Goal: Task Accomplishment & Management: Manage account settings

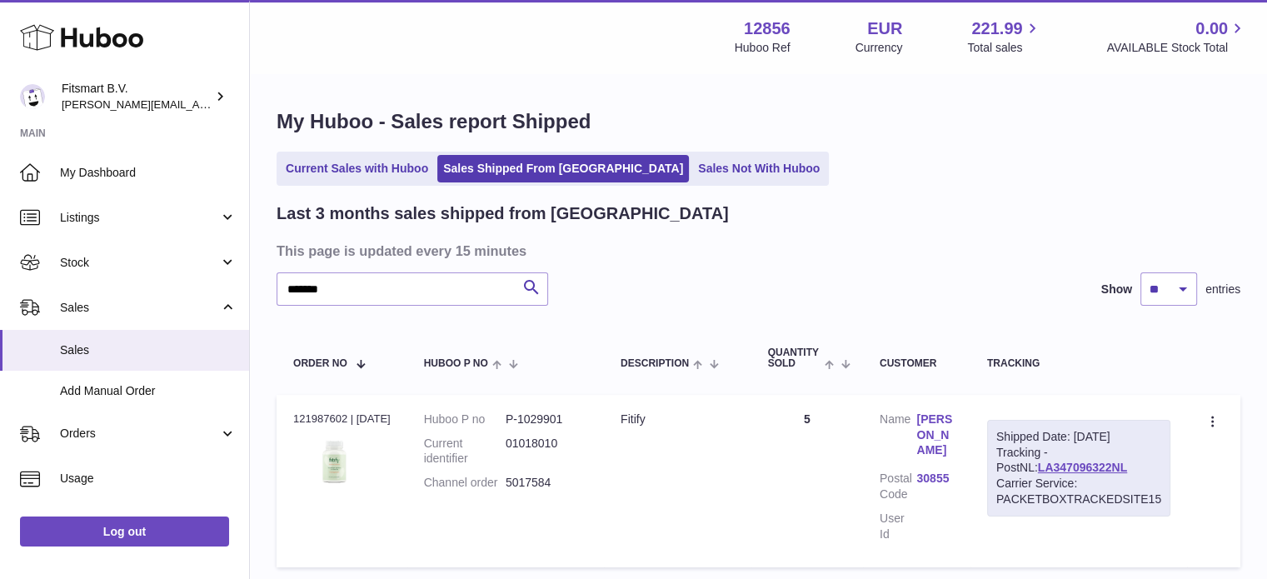
drag, startPoint x: 73, startPoint y: 32, endPoint x: 73, endPoint y: 10, distance: 22.5
click at [73, 31] on use at bounding box center [81, 38] width 123 height 26
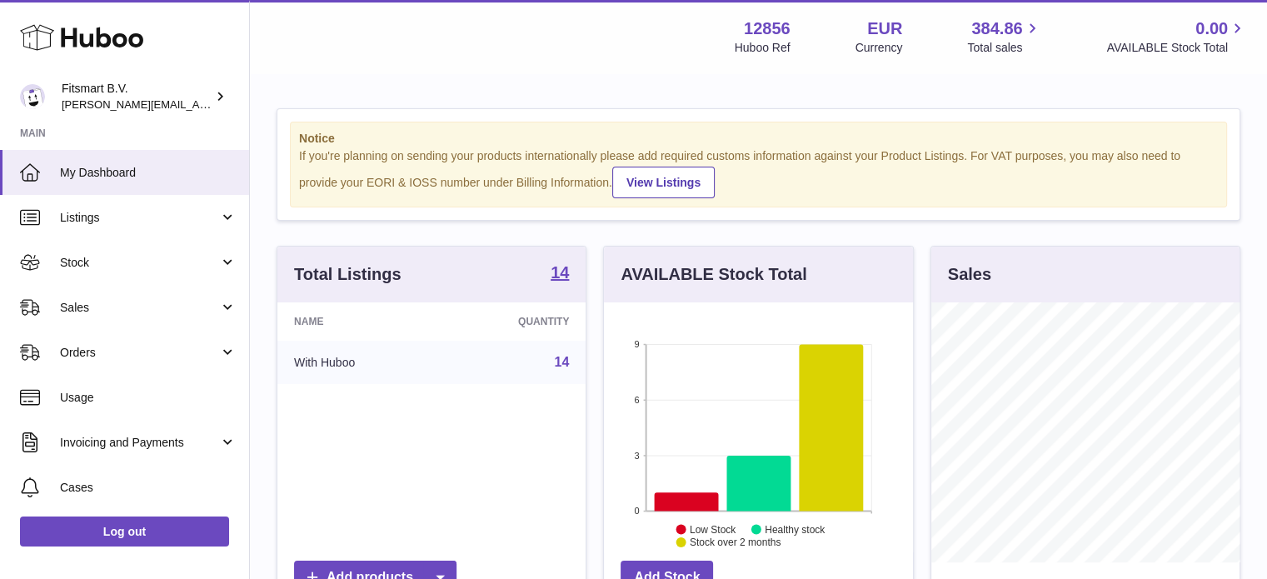
scroll to position [260, 309]
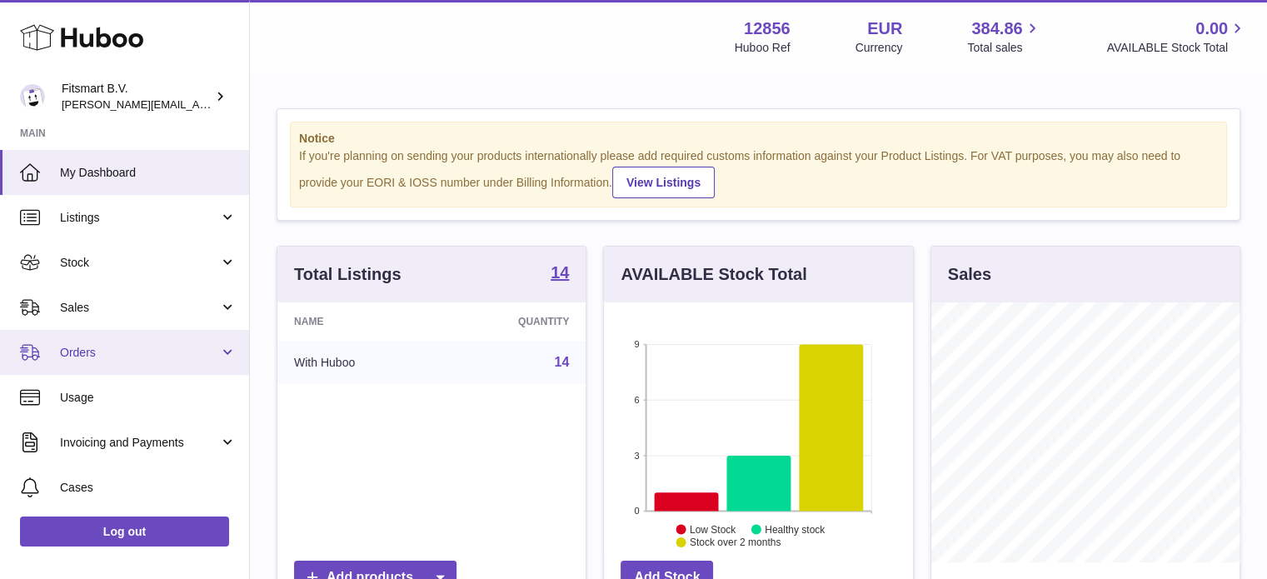
click at [213, 332] on link "Orders" at bounding box center [124, 352] width 249 height 45
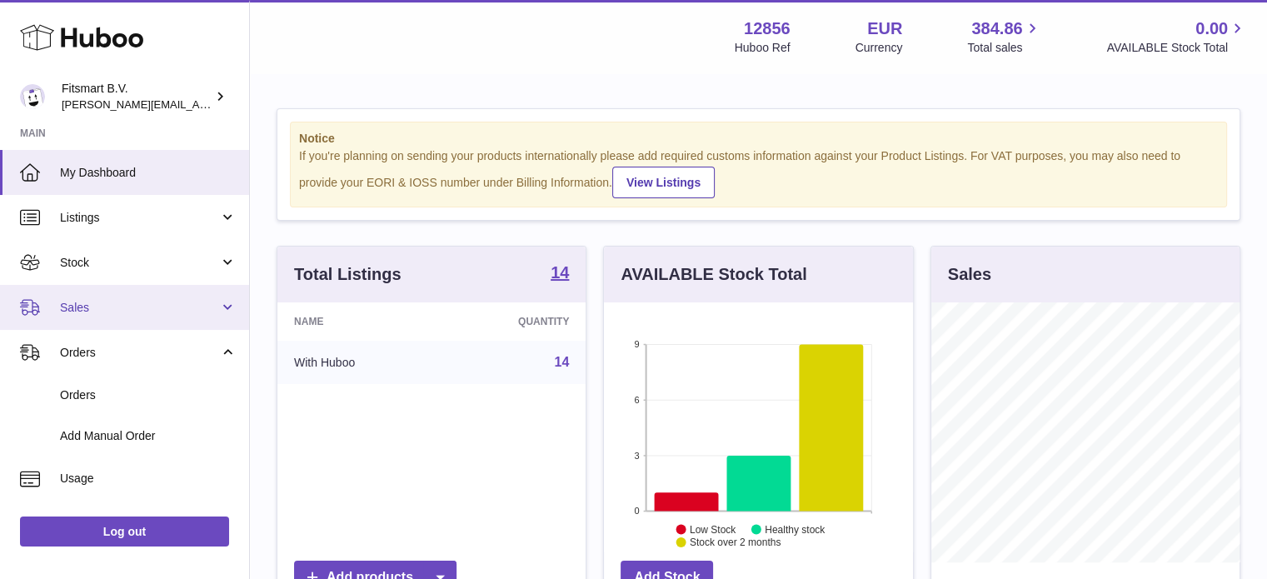
click at [202, 316] on link "Sales" at bounding box center [124, 307] width 249 height 45
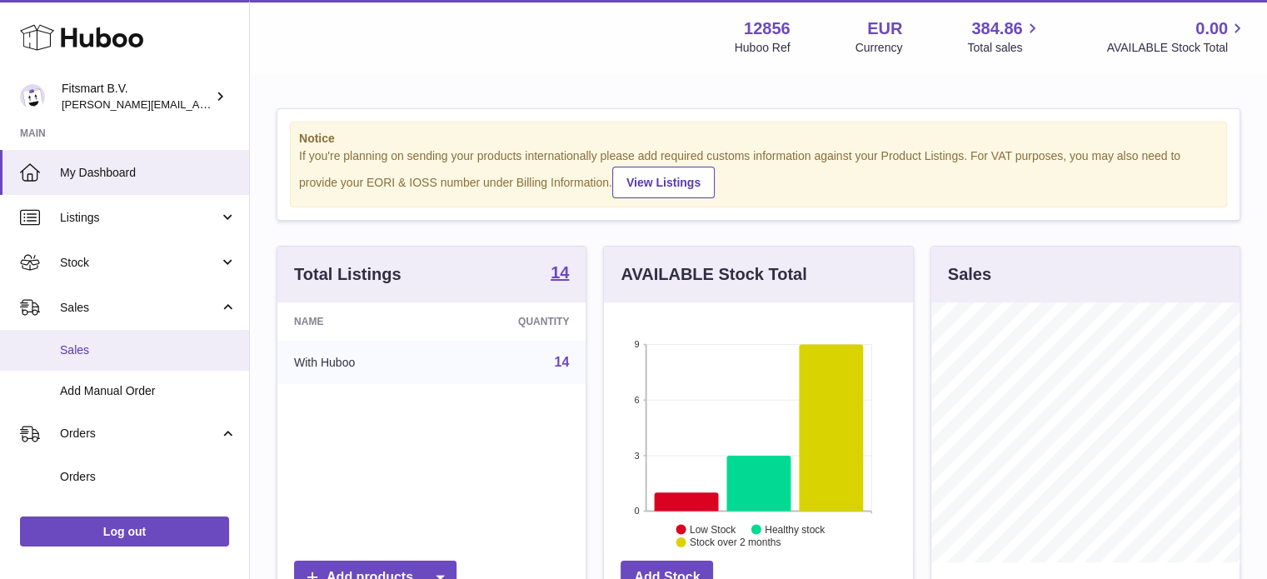
click at [143, 362] on link "Sales" at bounding box center [124, 350] width 249 height 41
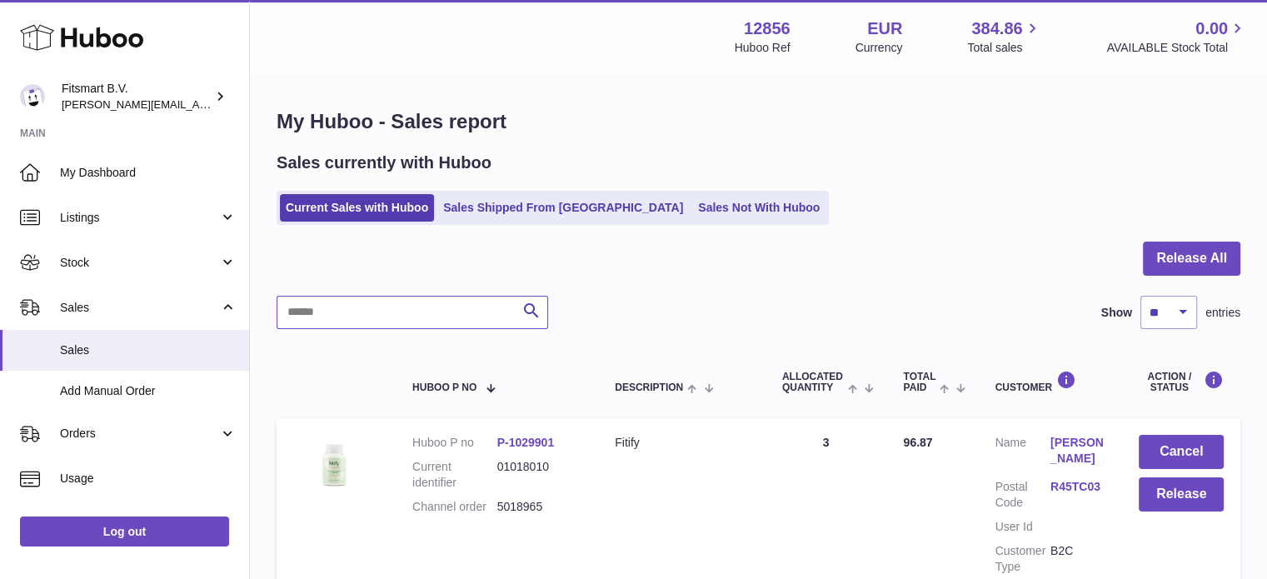
drag, startPoint x: 383, startPoint y: 302, endPoint x: 377, endPoint y: 285, distance: 17.9
paste input "******"
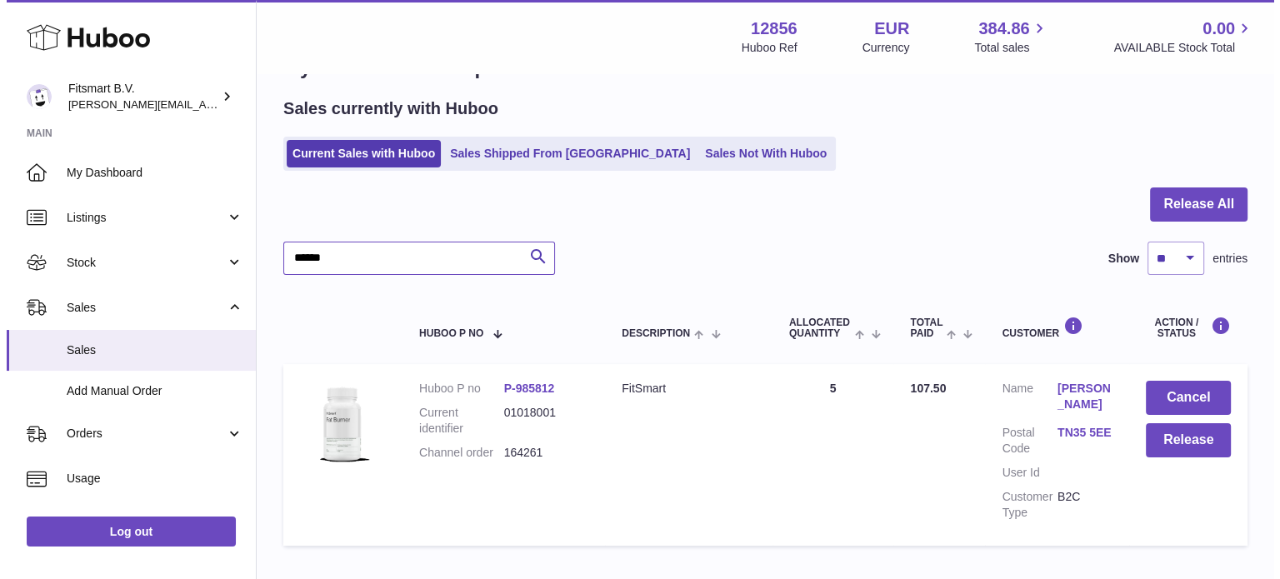
scroll to position [83, 0]
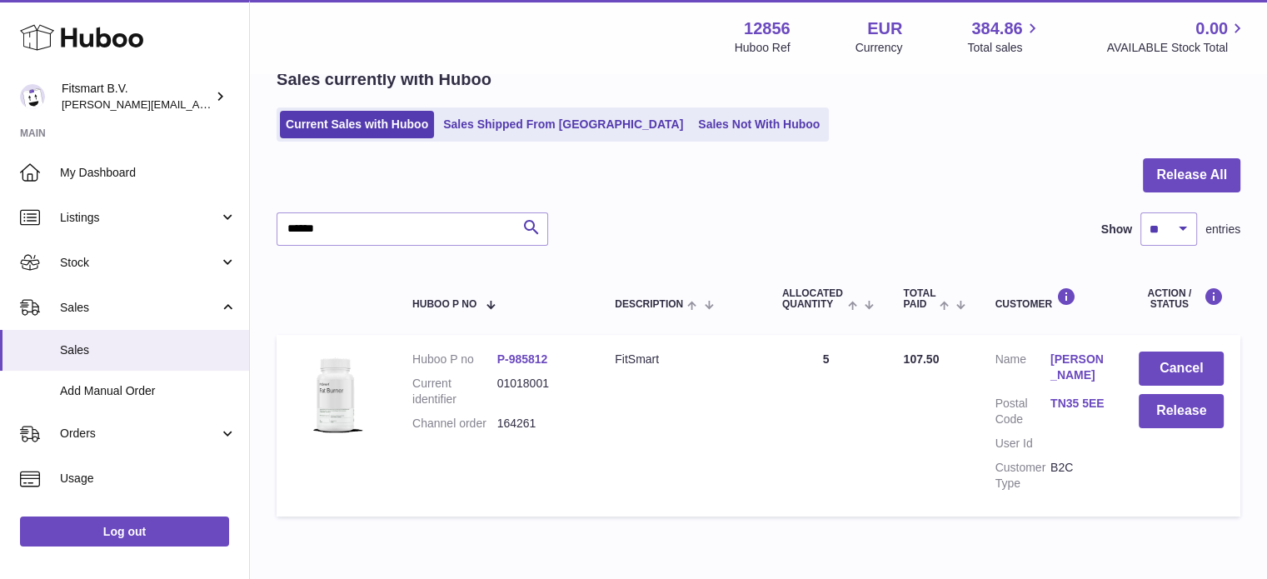
click at [1071, 365] on link "[PERSON_NAME]" at bounding box center [1078, 368] width 55 height 32
click at [1004, 166] on div at bounding box center [633, 289] width 1267 height 579
click at [1164, 369] on button "Cancel" at bounding box center [1181, 369] width 85 height 34
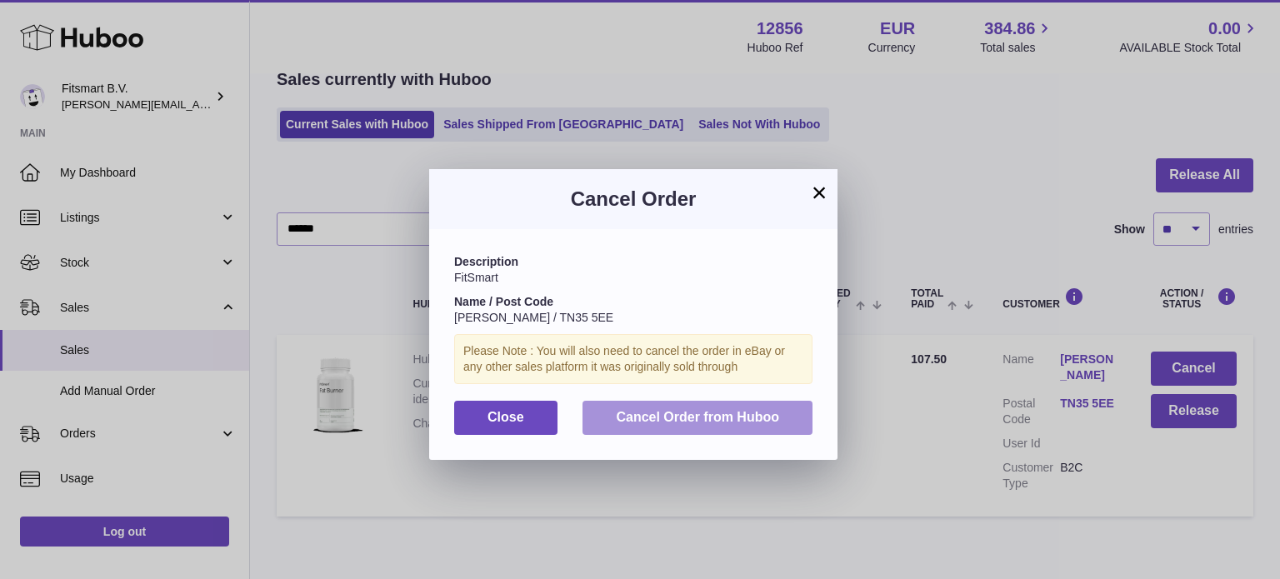
click at [750, 422] on span "Cancel Order from Huboo" at bounding box center [697, 417] width 163 height 14
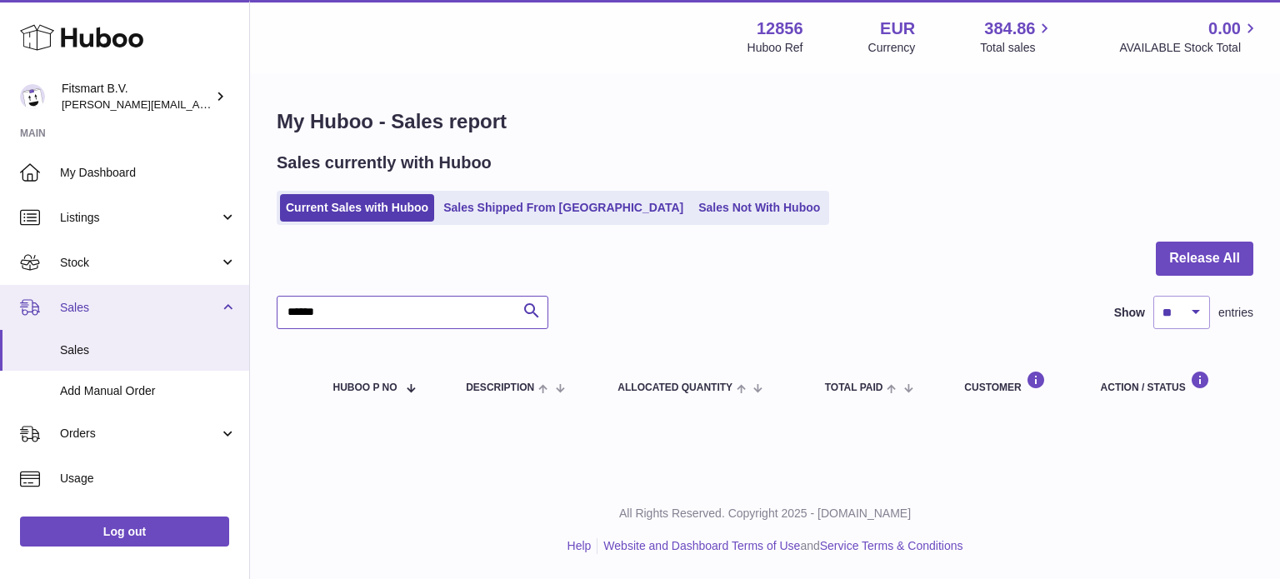
drag, startPoint x: 345, startPoint y: 313, endPoint x: 6, endPoint y: 305, distance: 339.2
click at [8, 300] on div "Huboo Fitsmart B.V. [PERSON_NAME][EMAIL_ADDRESS][DOMAIN_NAME] Main My Dashboard…" at bounding box center [640, 289] width 1280 height 579
paste input "text"
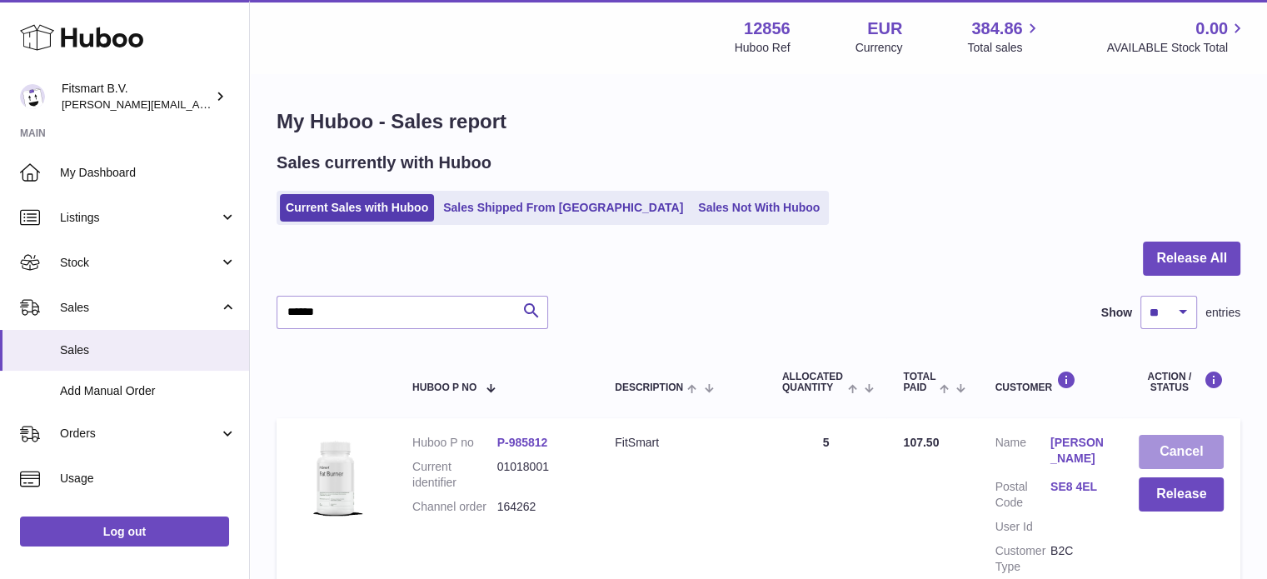
click at [1156, 444] on button "Cancel" at bounding box center [1181, 452] width 85 height 34
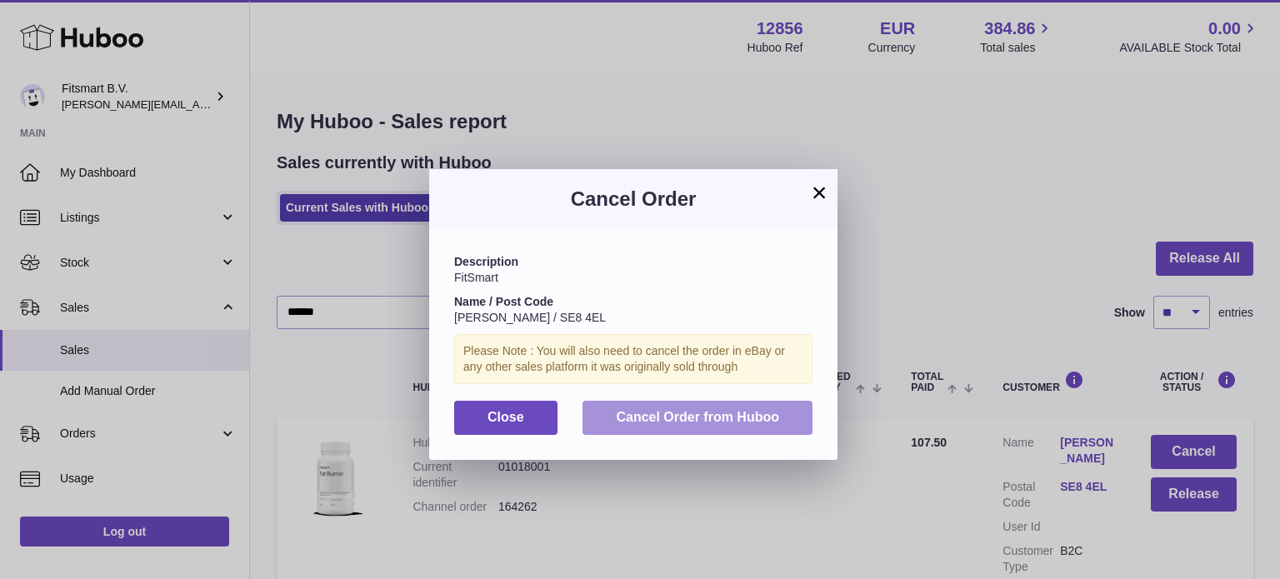
click at [751, 417] on span "Cancel Order from Huboo" at bounding box center [697, 417] width 163 height 14
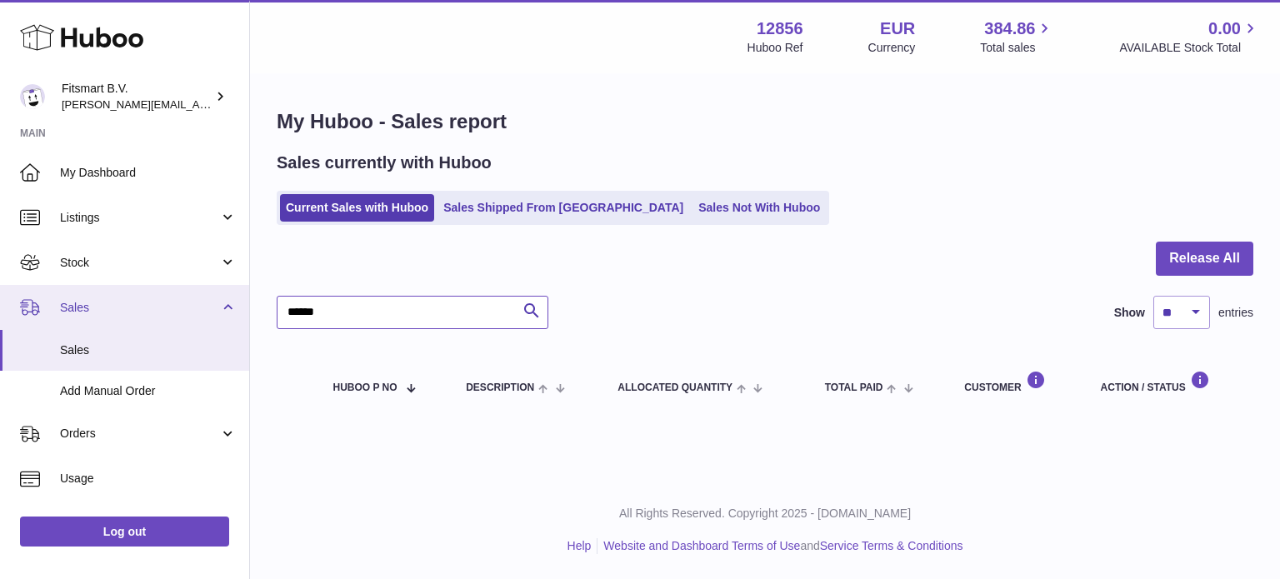
drag, startPoint x: 247, startPoint y: 316, endPoint x: 0, endPoint y: 304, distance: 246.9
click at [0, 306] on div "Huboo Fitsmart B.V. [PERSON_NAME][EMAIL_ADDRESS][DOMAIN_NAME] Main My Dashboard…" at bounding box center [640, 289] width 1280 height 579
paste input "text"
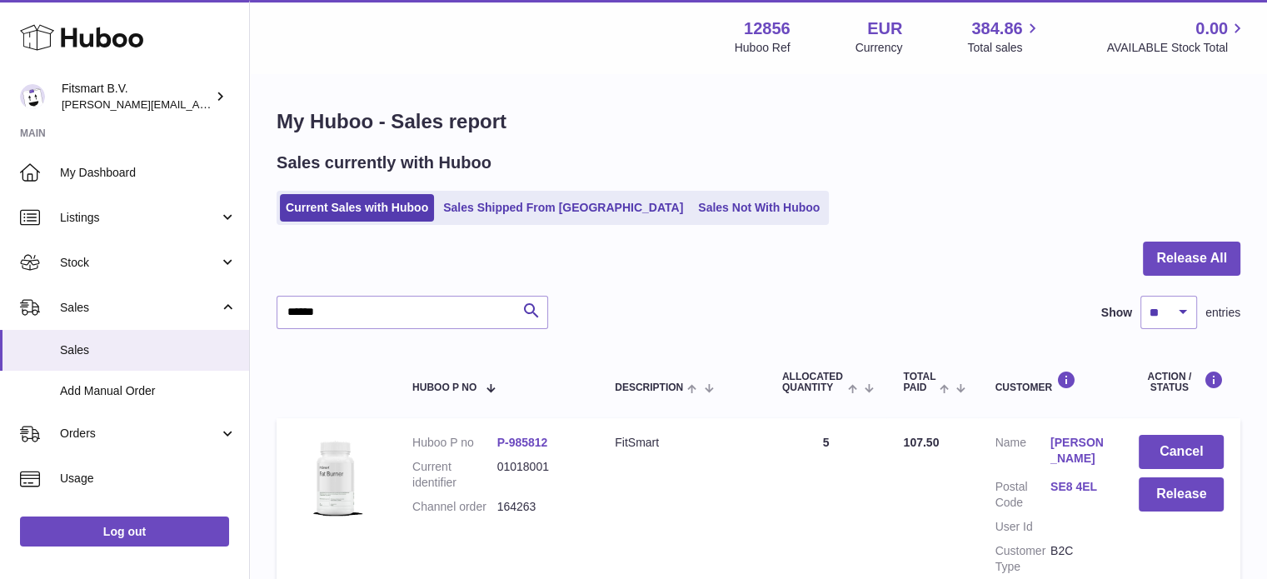
click at [1080, 459] on link "[PERSON_NAME]" at bounding box center [1078, 451] width 55 height 32
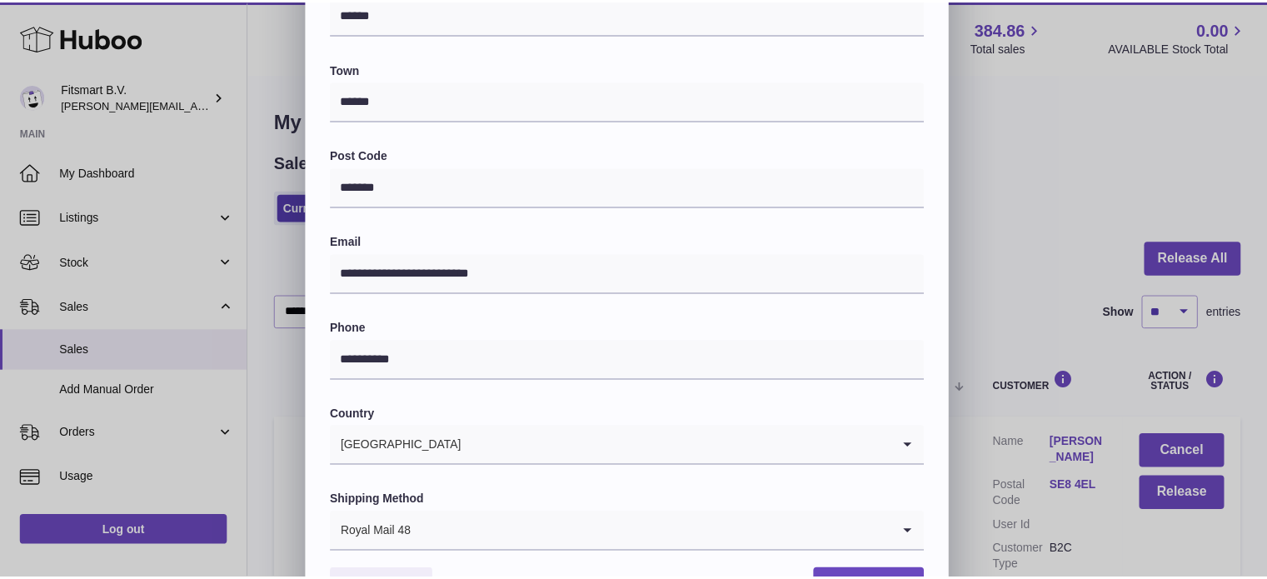
scroll to position [470, 0]
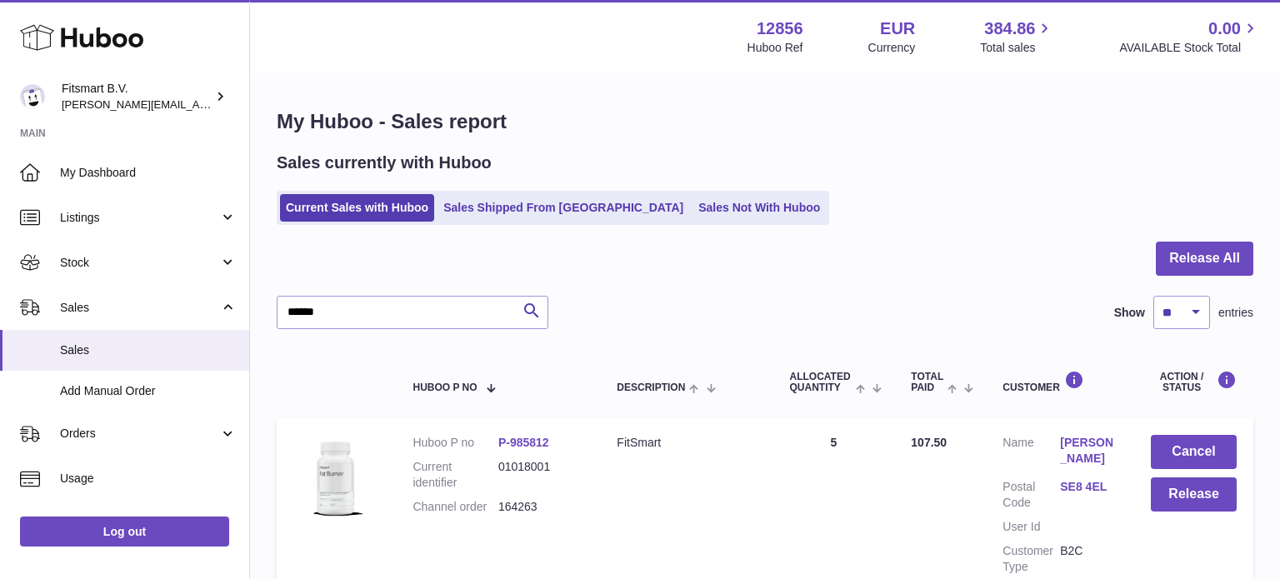
click at [991, 206] on div at bounding box center [640, 289] width 1280 height 579
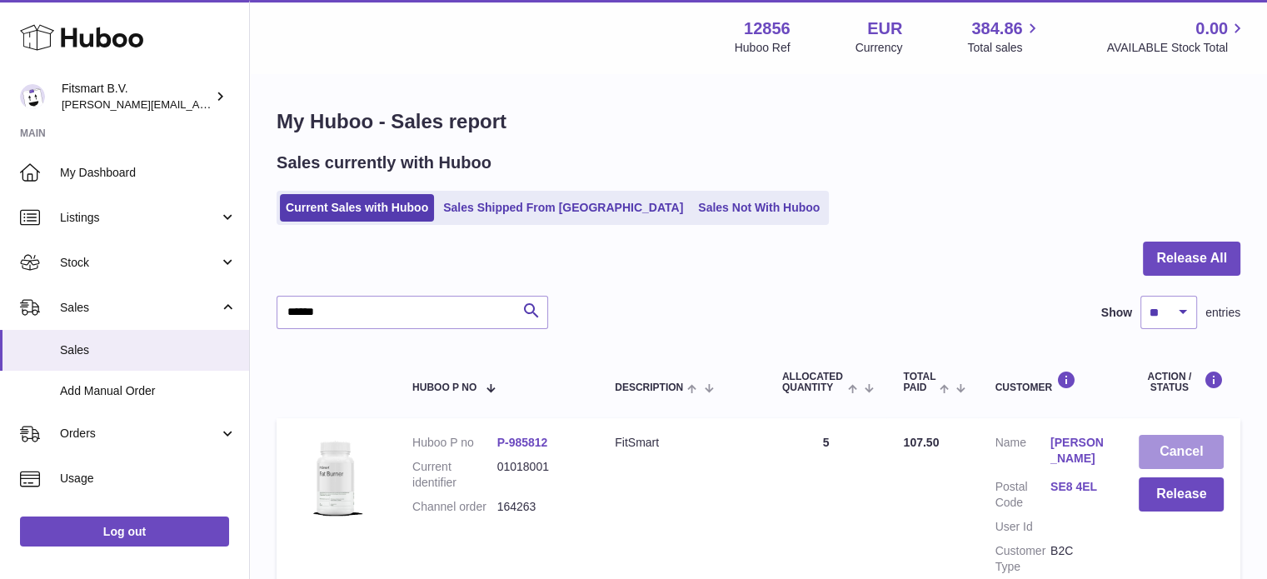
click at [1187, 440] on button "Cancel" at bounding box center [1181, 452] width 85 height 34
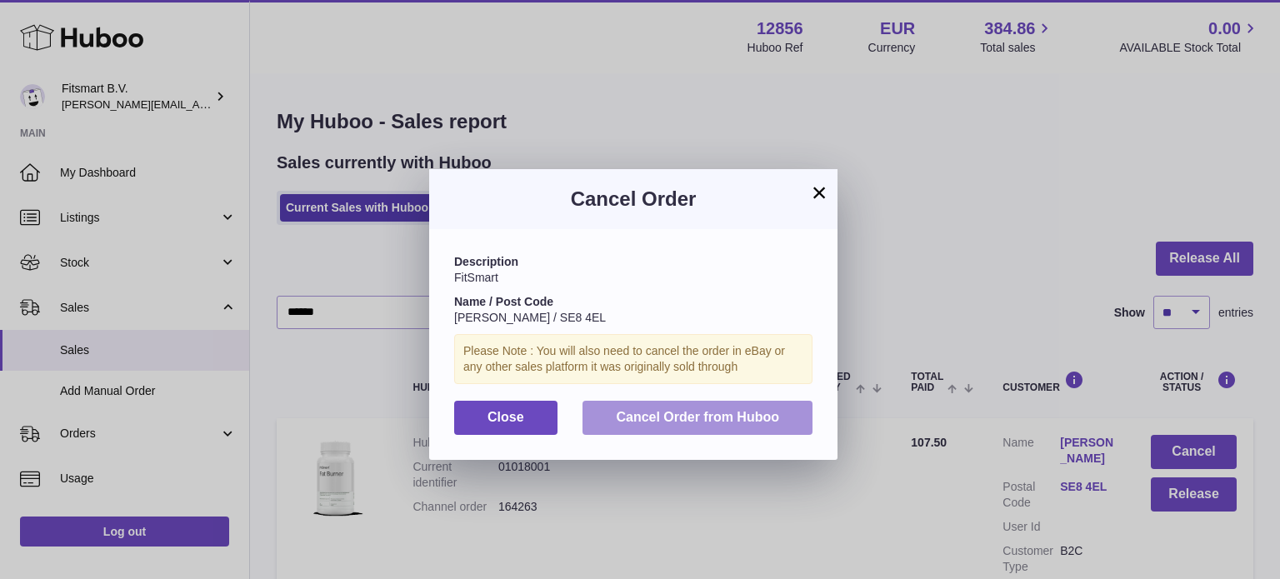
click at [744, 429] on button "Cancel Order from Huboo" at bounding box center [697, 418] width 230 height 34
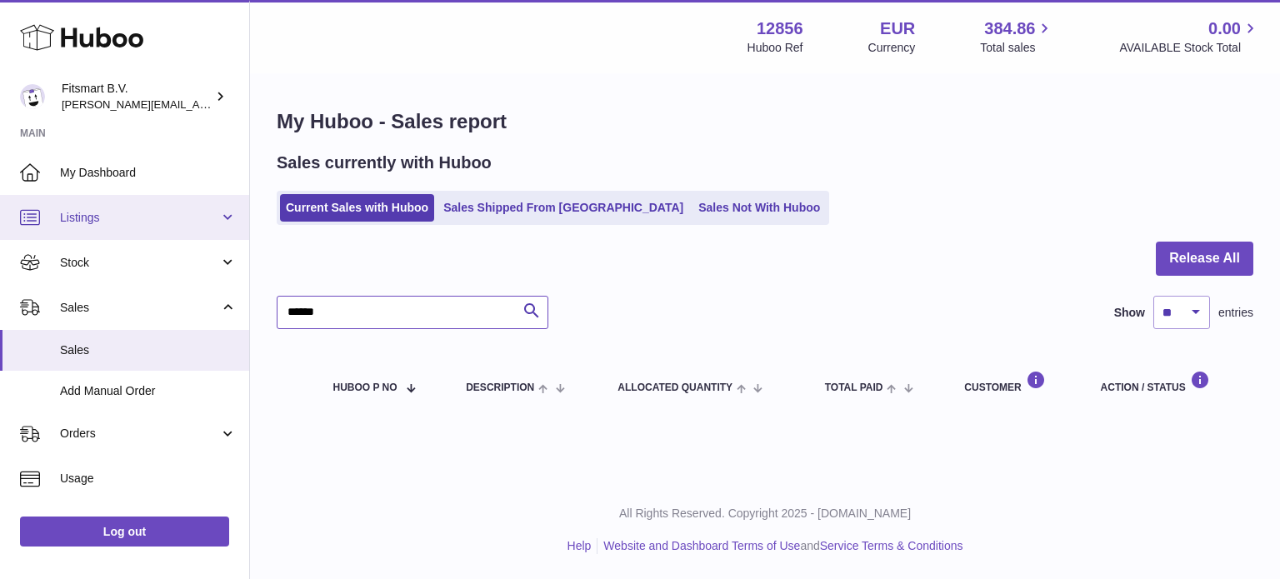
drag, startPoint x: 367, startPoint y: 321, endPoint x: 0, endPoint y: 232, distance: 377.3
click at [0, 232] on div "Huboo Fitsmart B.V. [PERSON_NAME][EMAIL_ADDRESS][DOMAIN_NAME] Main My Dashboard…" at bounding box center [640, 289] width 1280 height 579
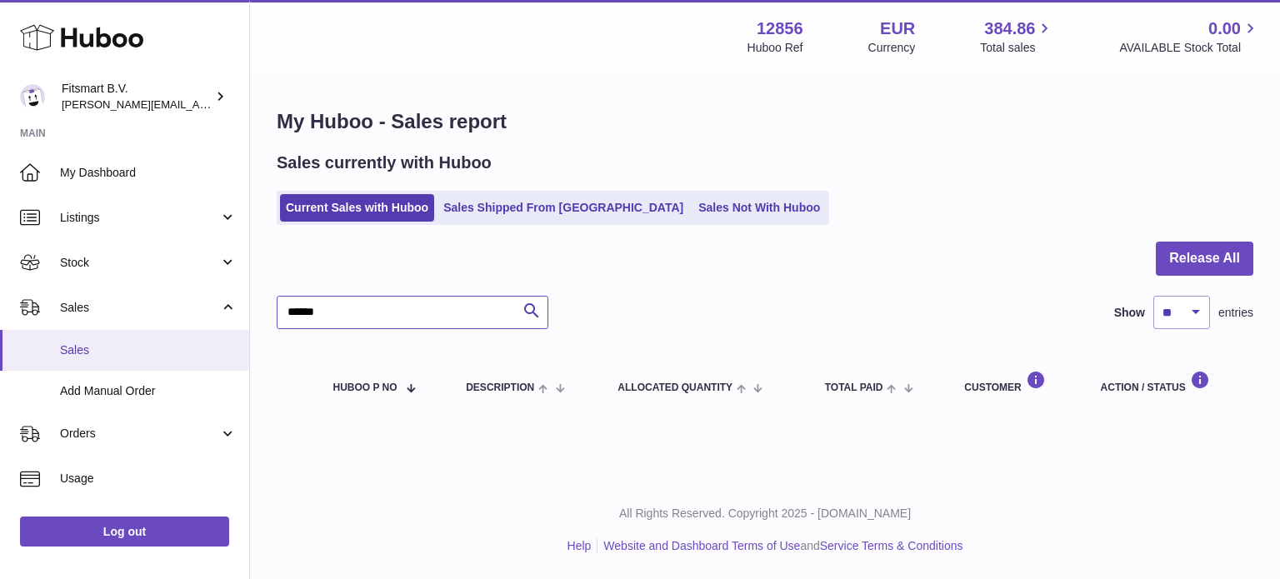
paste input "text"
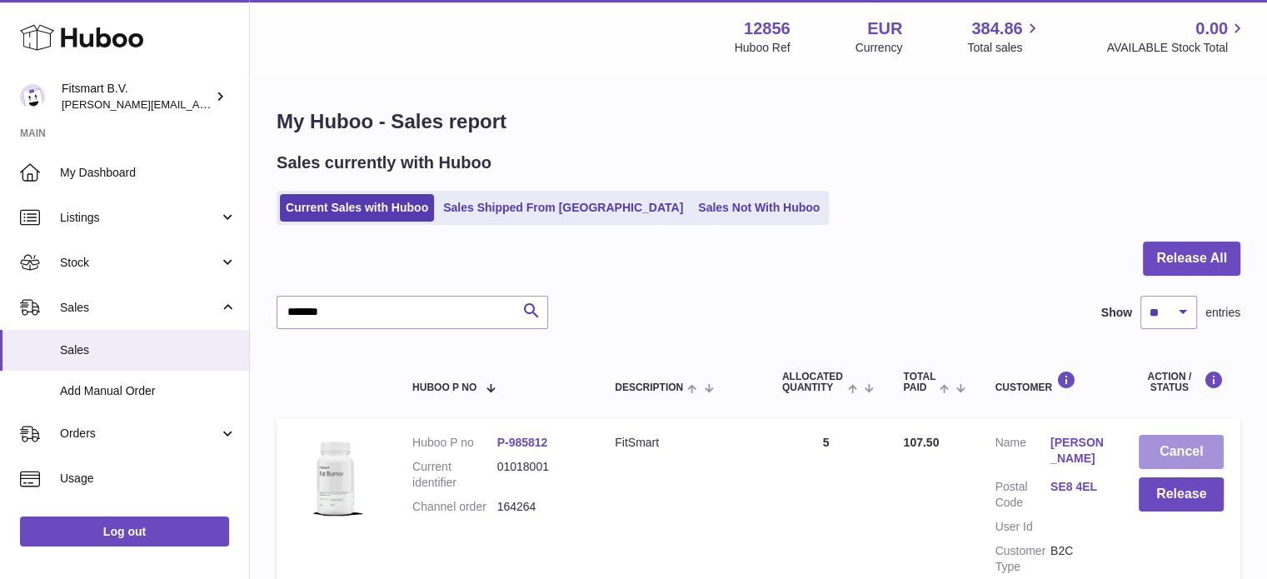
click at [1182, 456] on button "Cancel" at bounding box center [1181, 452] width 85 height 34
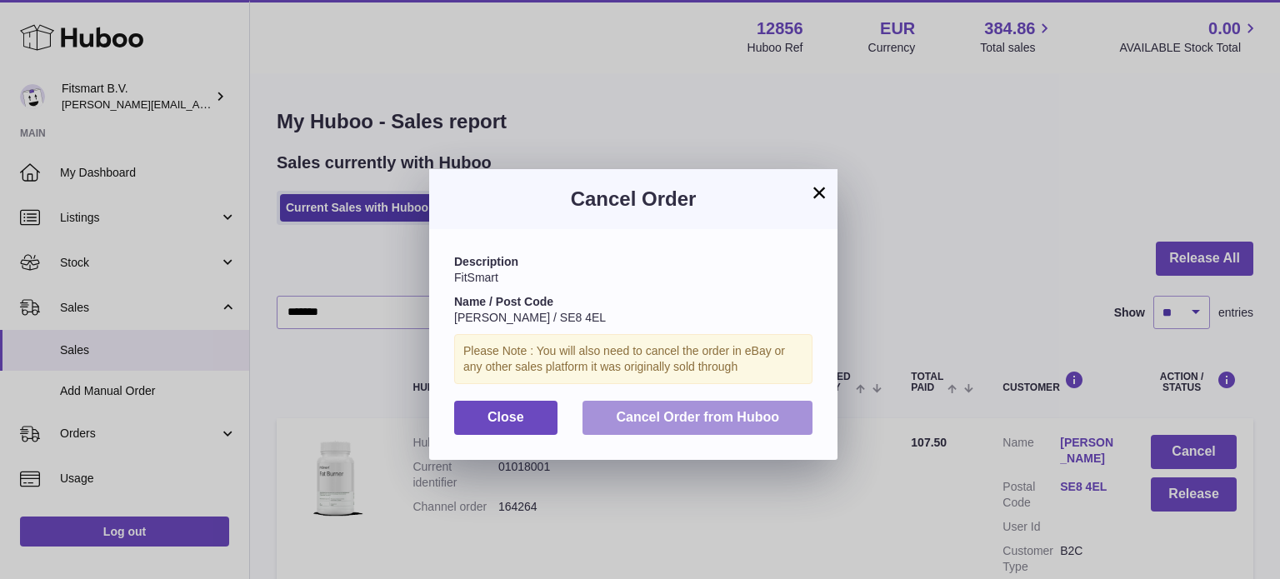
click at [680, 412] on span "Cancel Order from Huboo" at bounding box center [697, 417] width 163 height 14
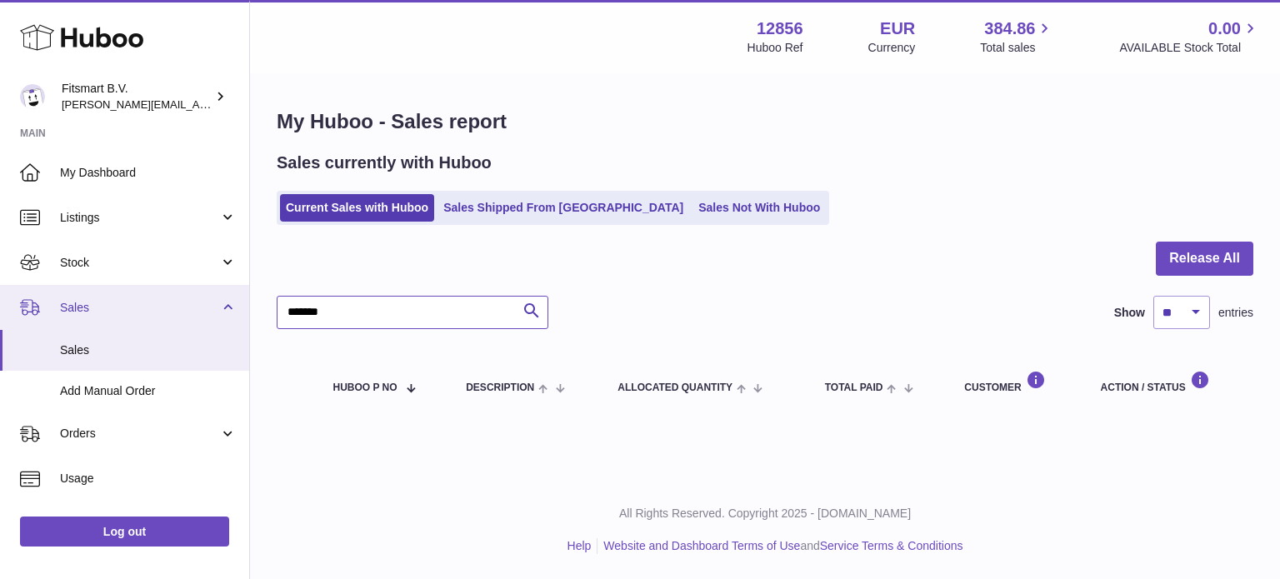
drag, startPoint x: 362, startPoint y: 312, endPoint x: 57, endPoint y: 310, distance: 304.1
click at [47, 309] on div "Huboo Fitsmart B.V. [PERSON_NAME][EMAIL_ADDRESS][DOMAIN_NAME] Main My Dashboard…" at bounding box center [640, 289] width 1280 height 579
paste input "text"
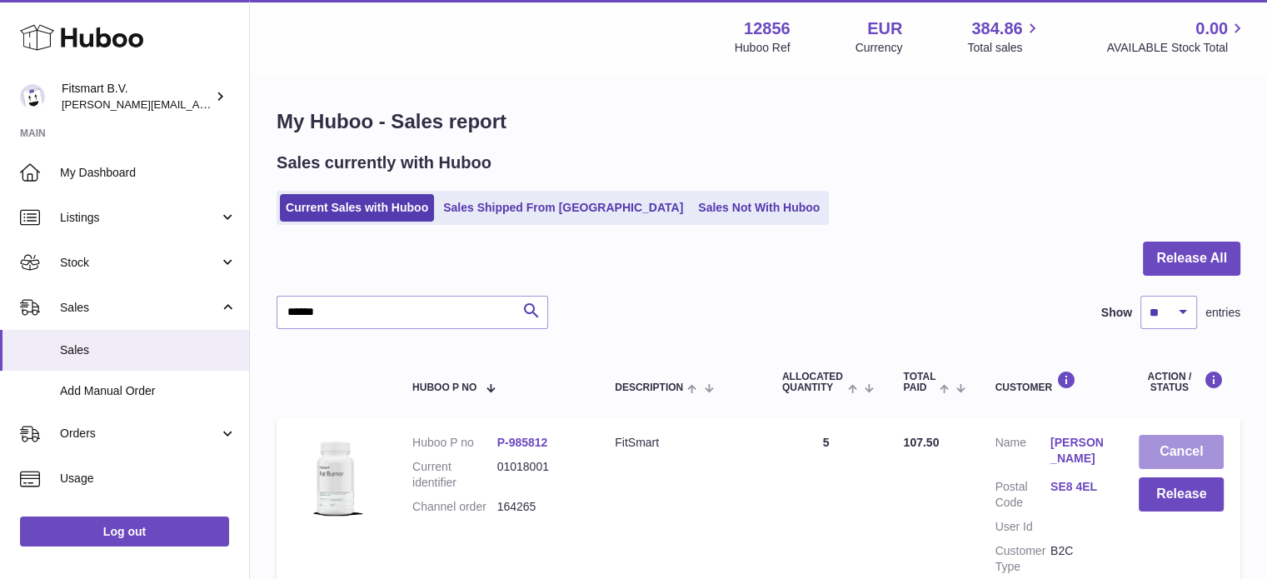
click at [1154, 449] on button "Cancel" at bounding box center [1181, 452] width 85 height 34
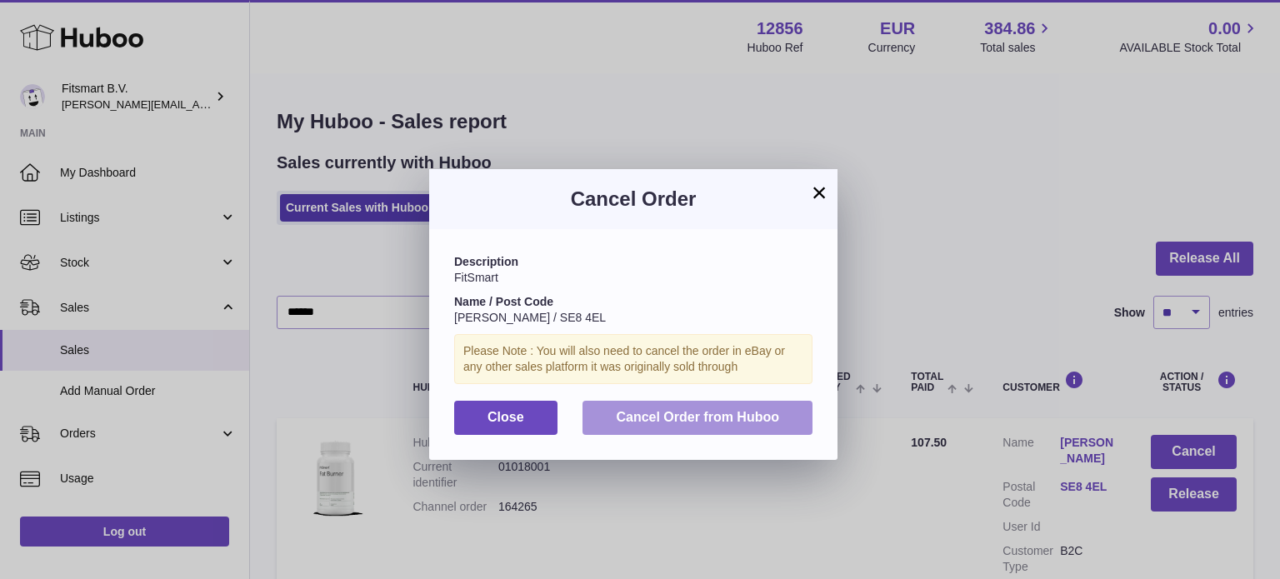
click at [763, 408] on button "Cancel Order from Huboo" at bounding box center [697, 418] width 230 height 34
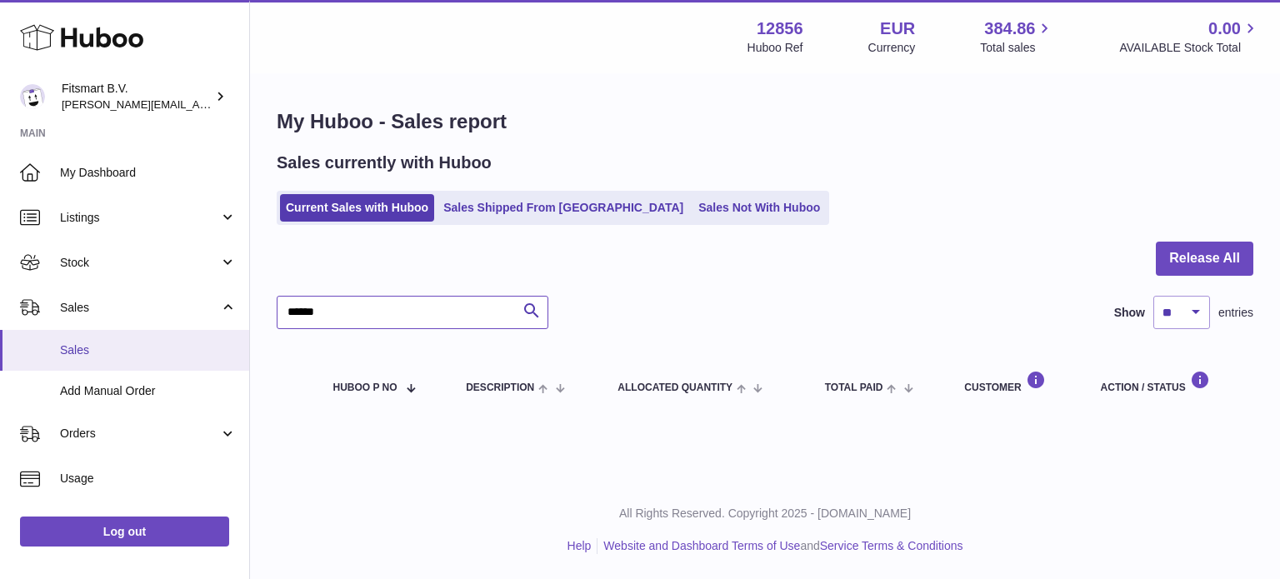
drag, startPoint x: 267, startPoint y: 322, endPoint x: 0, endPoint y: 339, distance: 267.1
click at [0, 332] on div "Huboo Fitsmart B.V. [PERSON_NAME][EMAIL_ADDRESS][DOMAIN_NAME] Main My Dashboard…" at bounding box center [640, 289] width 1280 height 579
paste input "text"
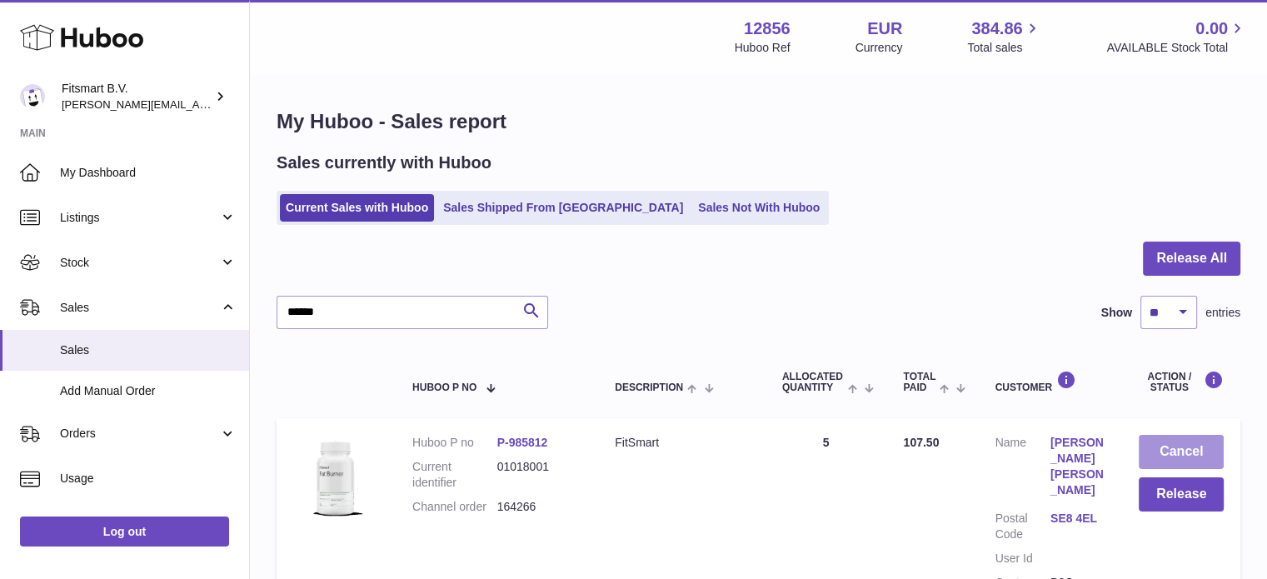
click at [1161, 445] on button "Cancel" at bounding box center [1181, 452] width 85 height 34
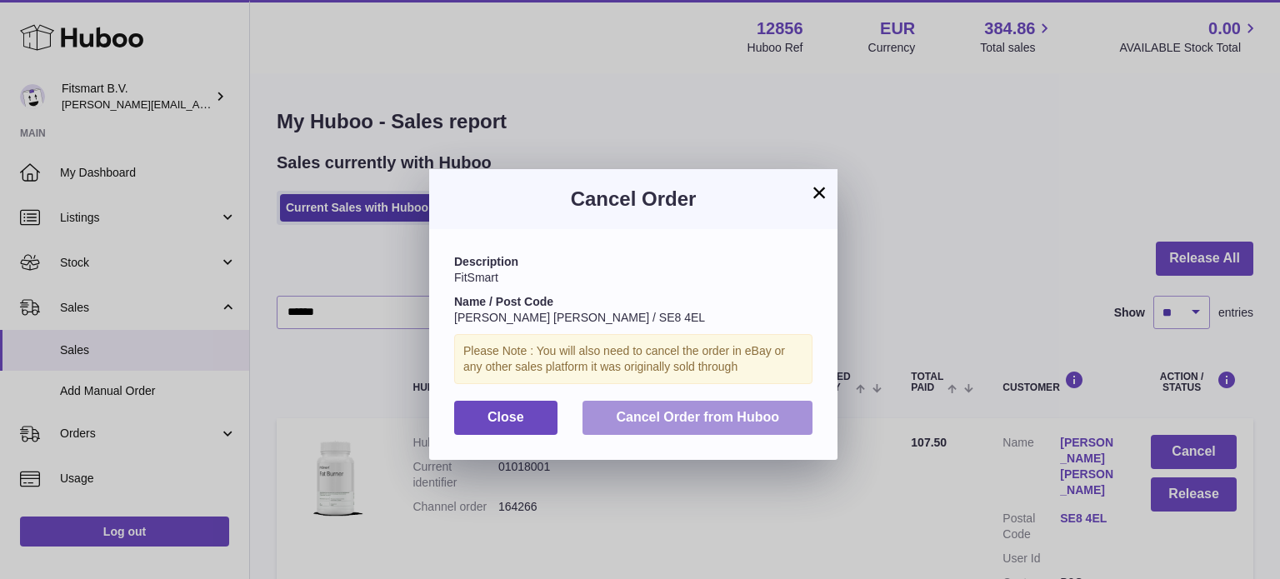
click at [759, 427] on button "Cancel Order from Huboo" at bounding box center [697, 418] width 230 height 34
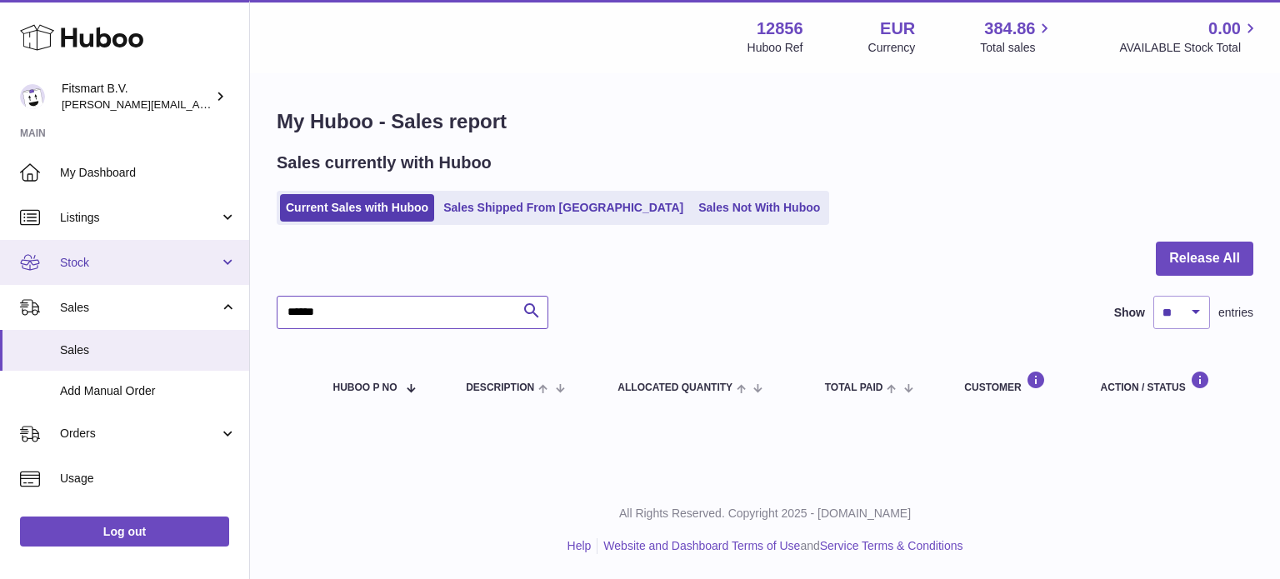
drag, startPoint x: 392, startPoint y: 318, endPoint x: 0, endPoint y: 266, distance: 395.1
click at [0, 270] on div "Huboo Fitsmart B.V. [PERSON_NAME][EMAIL_ADDRESS][DOMAIN_NAME] Main My Dashboard…" at bounding box center [640, 289] width 1280 height 579
paste input "text"
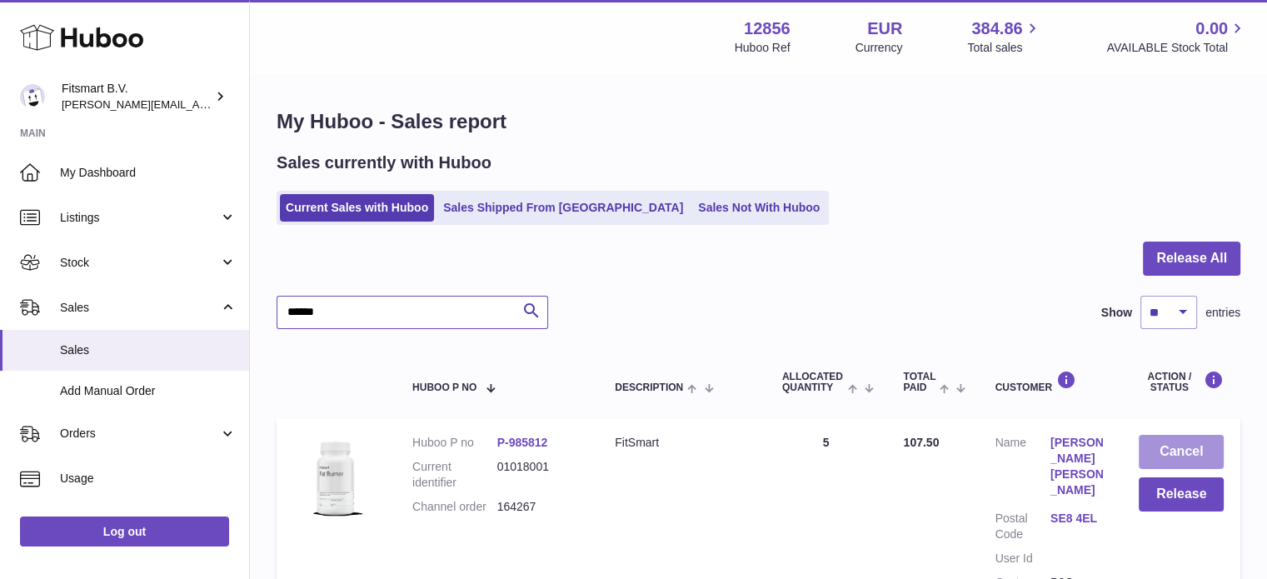
type input "******"
click at [1150, 442] on button "Cancel" at bounding box center [1181, 452] width 85 height 34
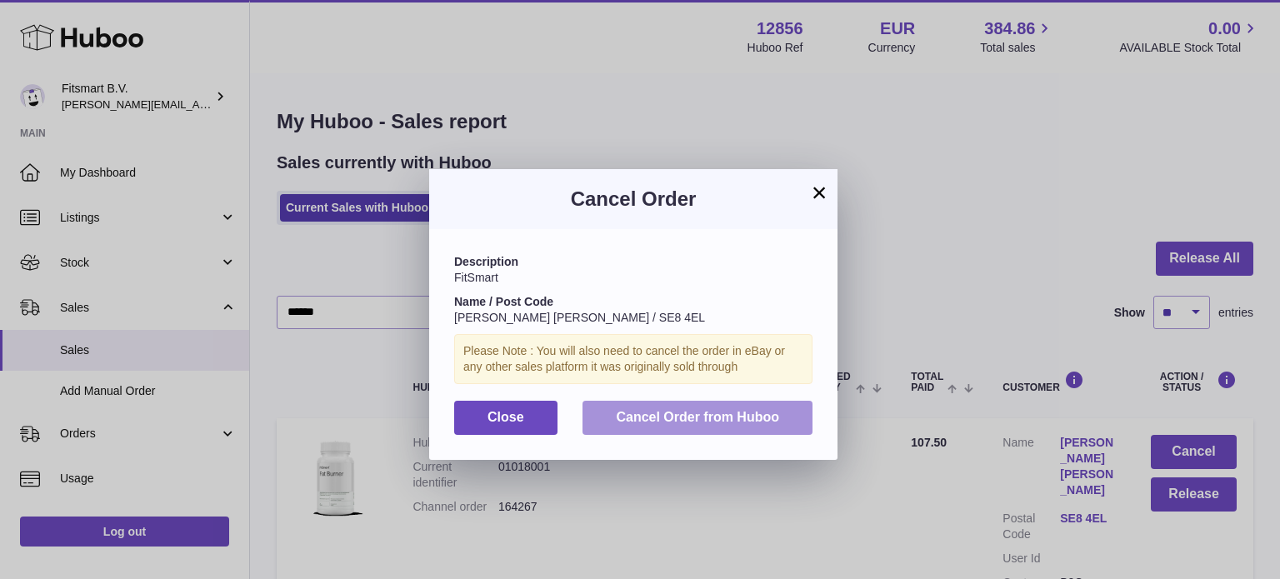
click at [694, 406] on button "Cancel Order from Huboo" at bounding box center [697, 418] width 230 height 34
